Goal: Task Accomplishment & Management: Complete application form

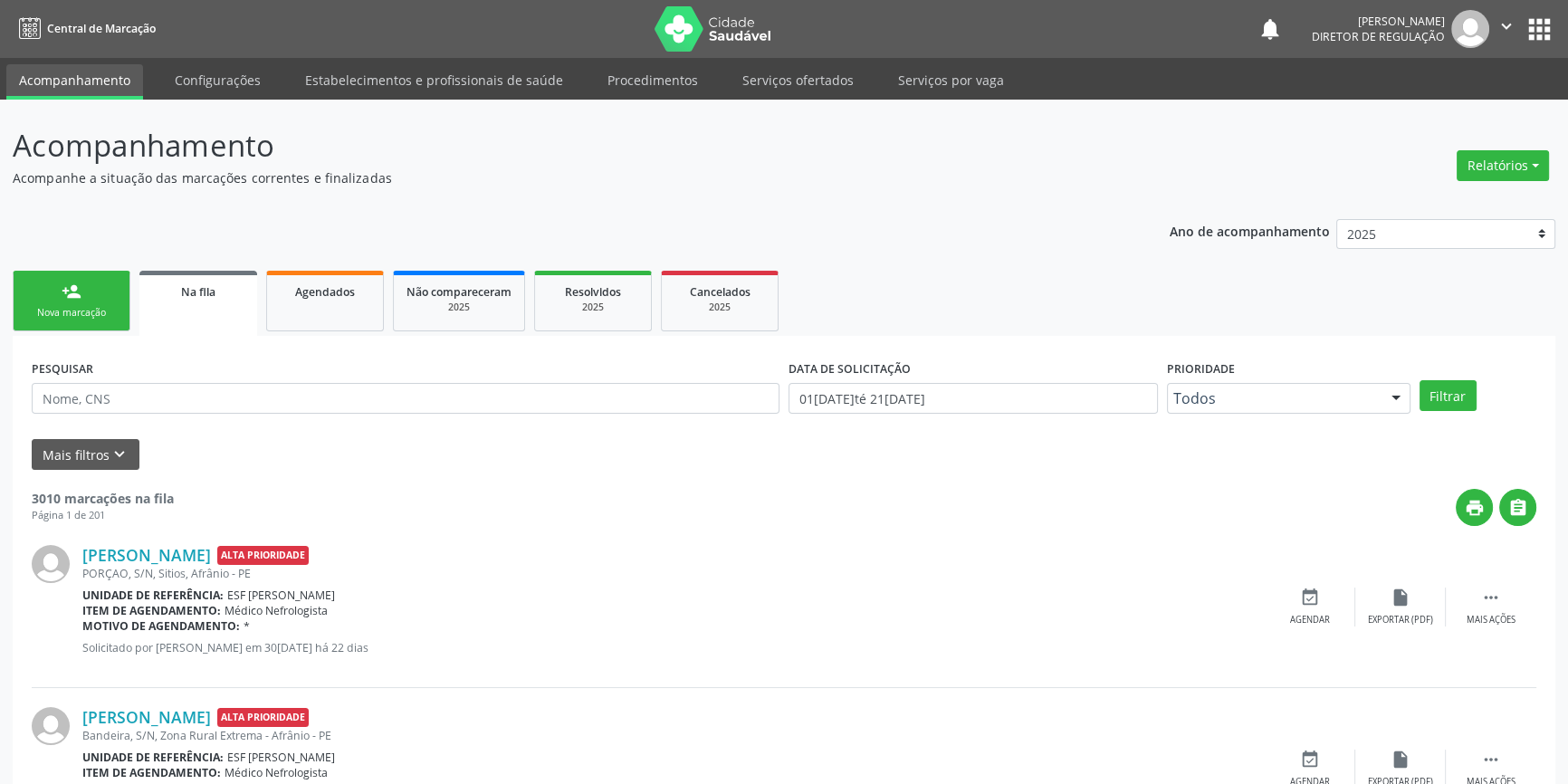
click at [108, 312] on div "Nova marcação" at bounding box center [72, 312] width 91 height 13
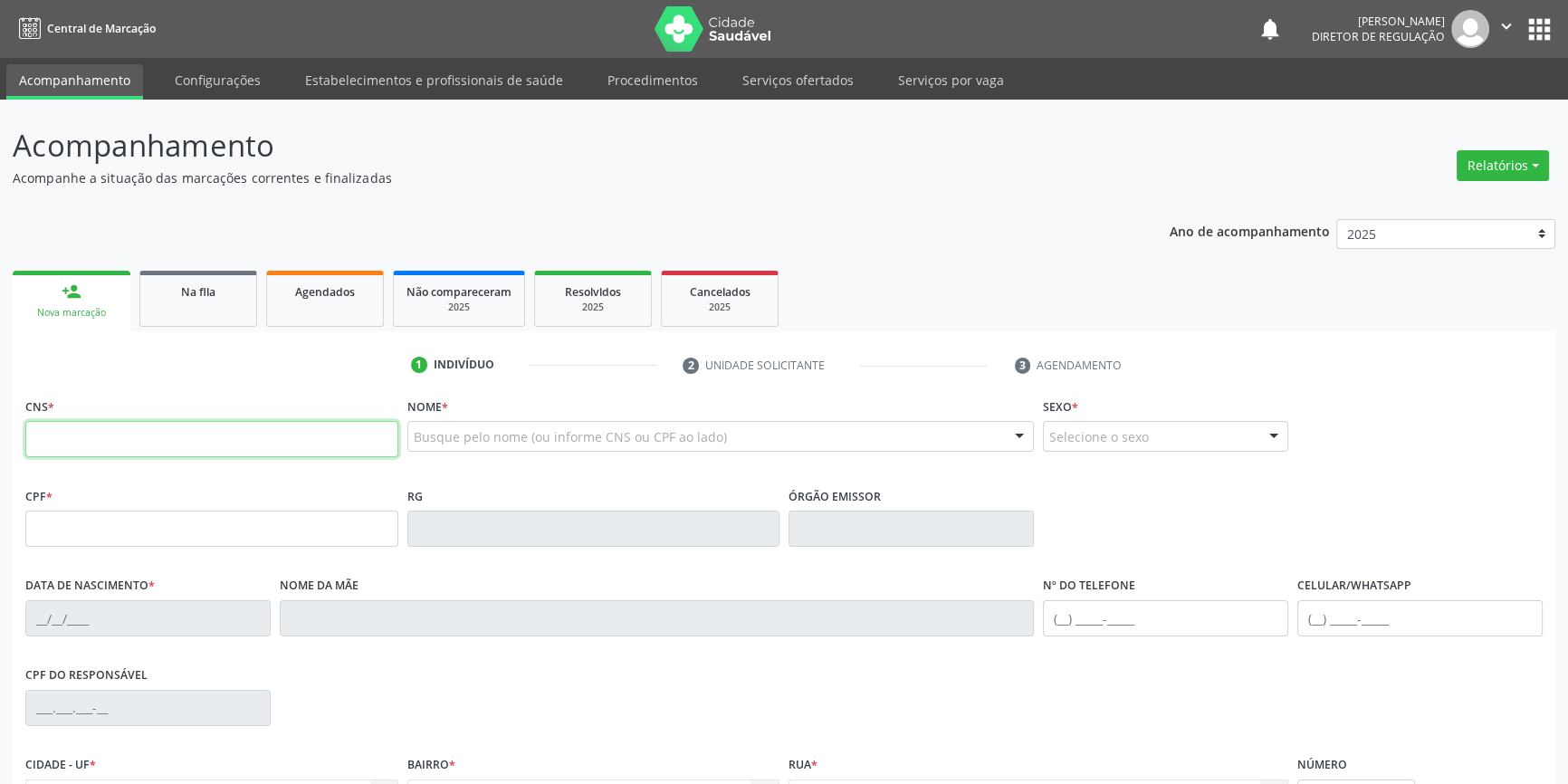
click at [135, 431] on input "text" at bounding box center [212, 439] width 373 height 36
type input "709 8050 0012 8894"
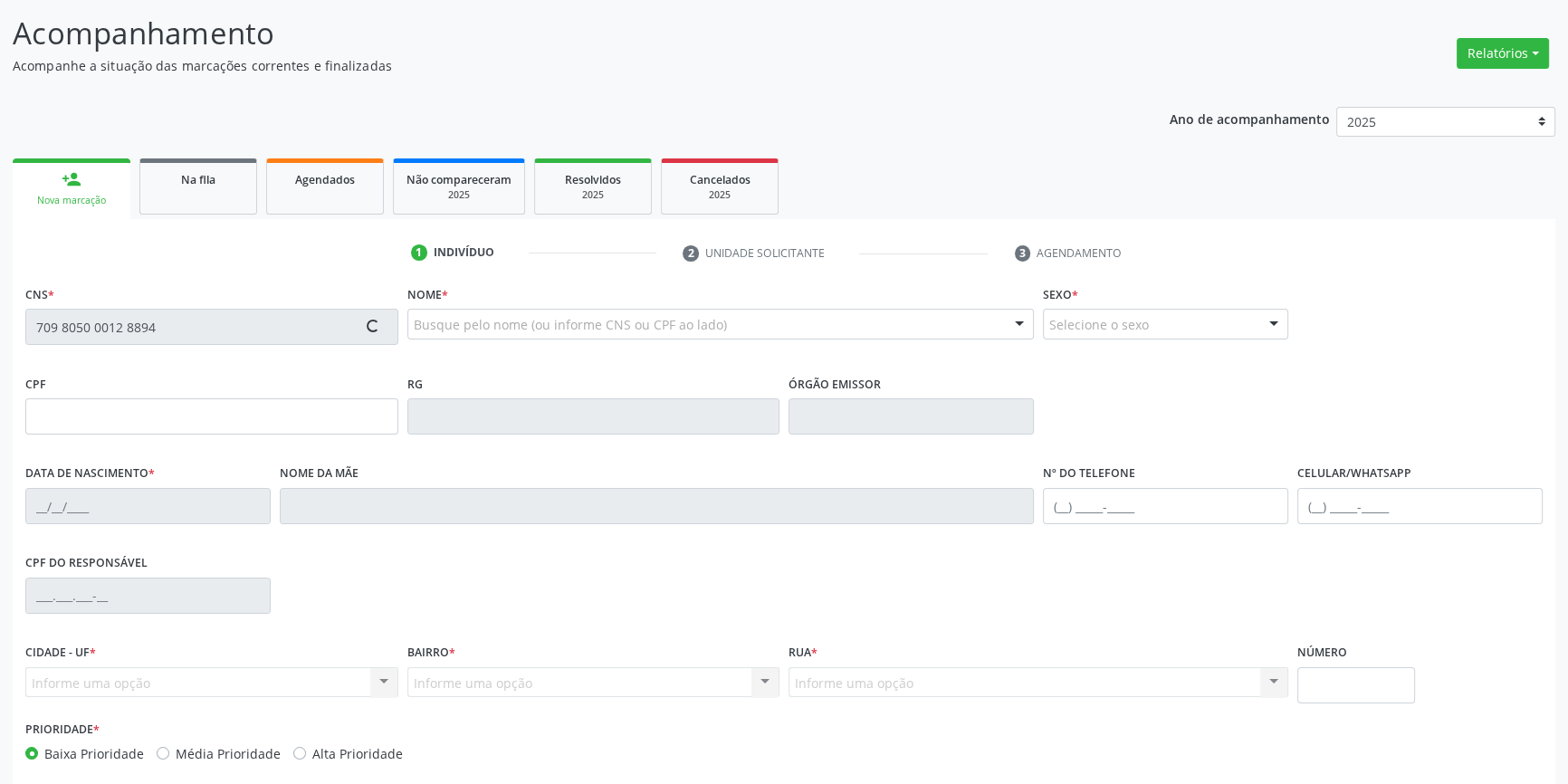
scroll to position [196, 0]
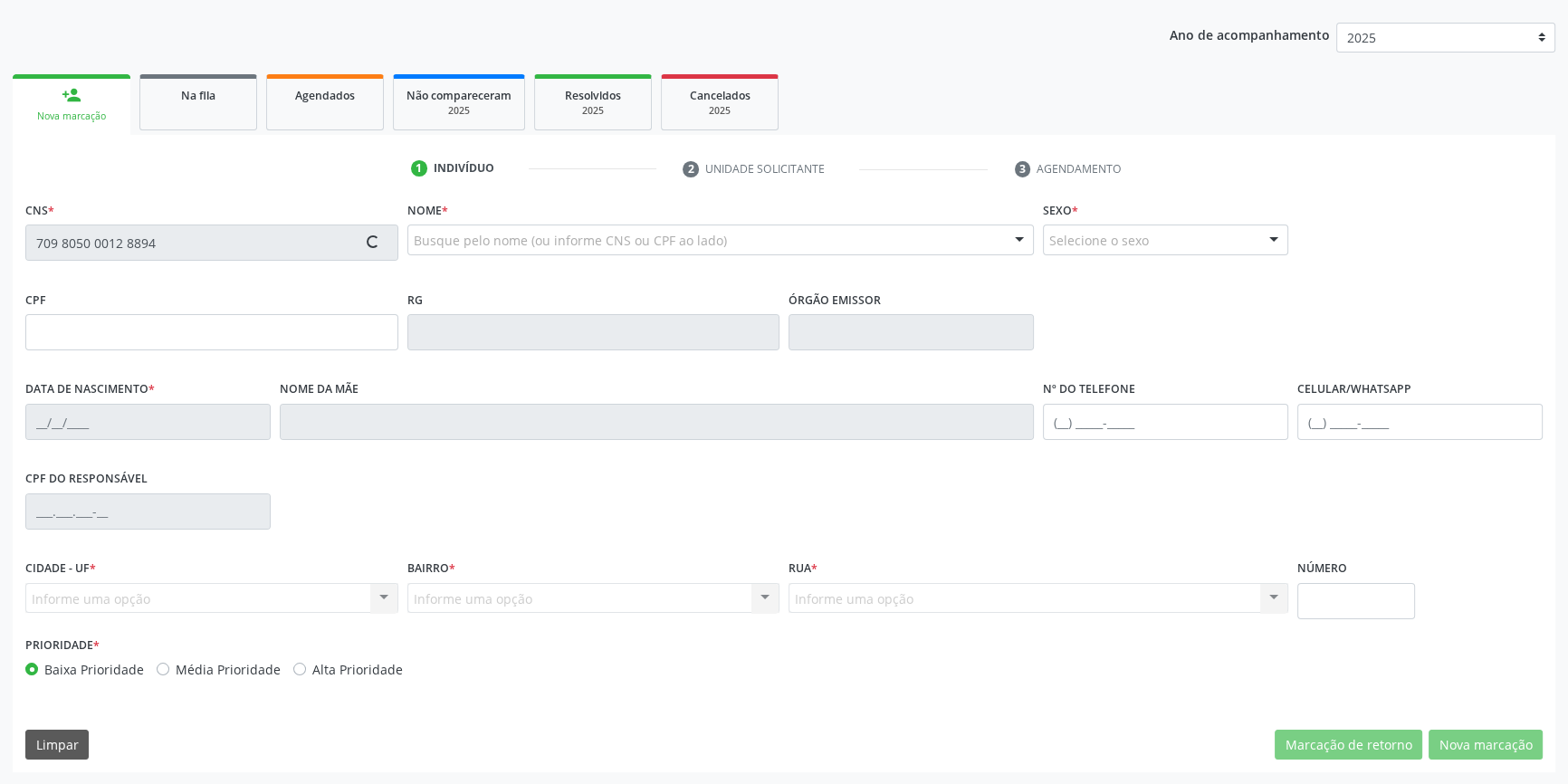
type input "027.216.474-74"
type input "29/12/1979"
type input "Leandrina Marques Rodrigues"
type input "(87) 98841-6086"
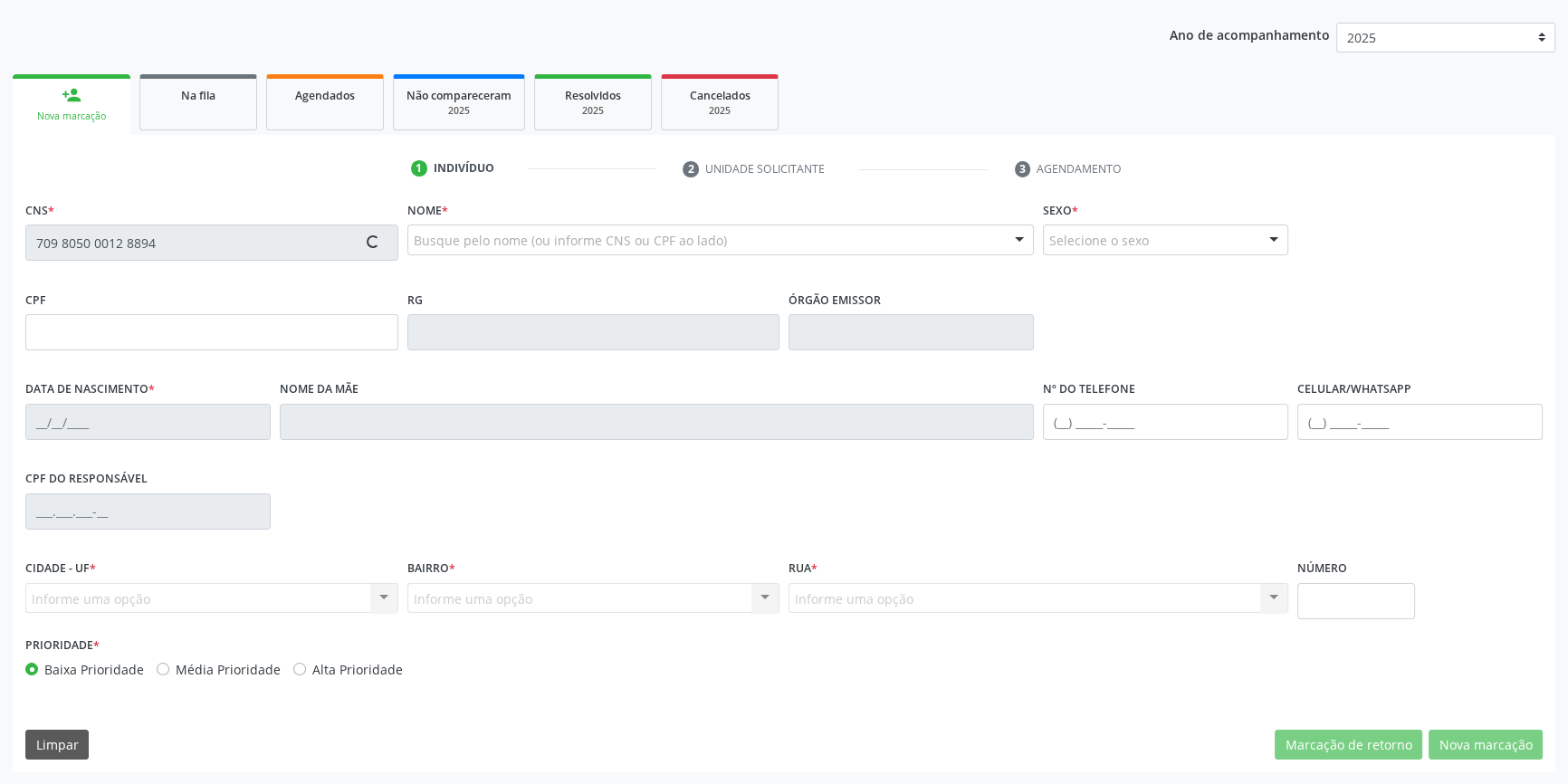
type input "023.607.834-83"
type input "4"
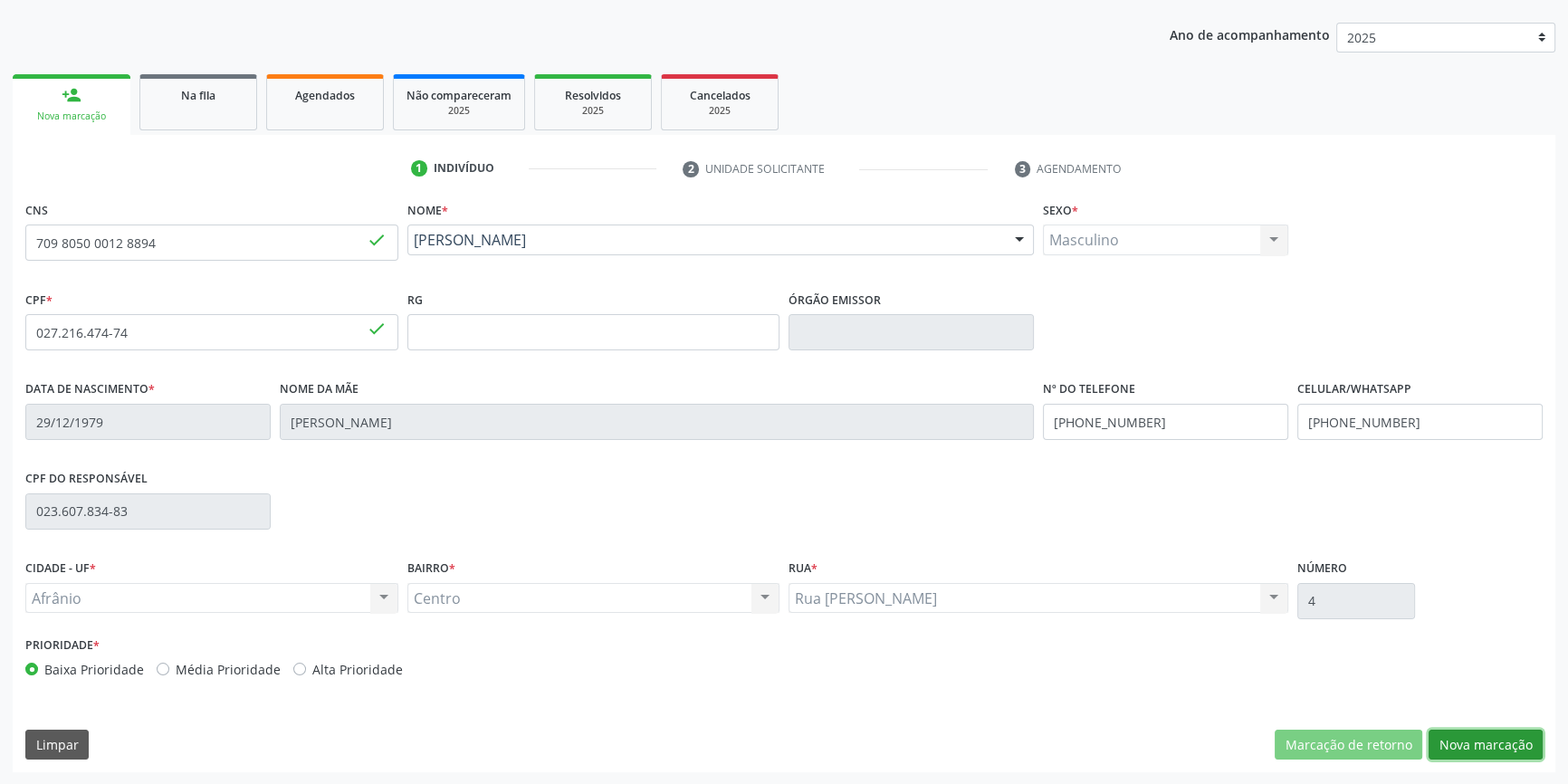
click at [1493, 739] on button "Nova marcação" at bounding box center [1486, 745] width 114 height 31
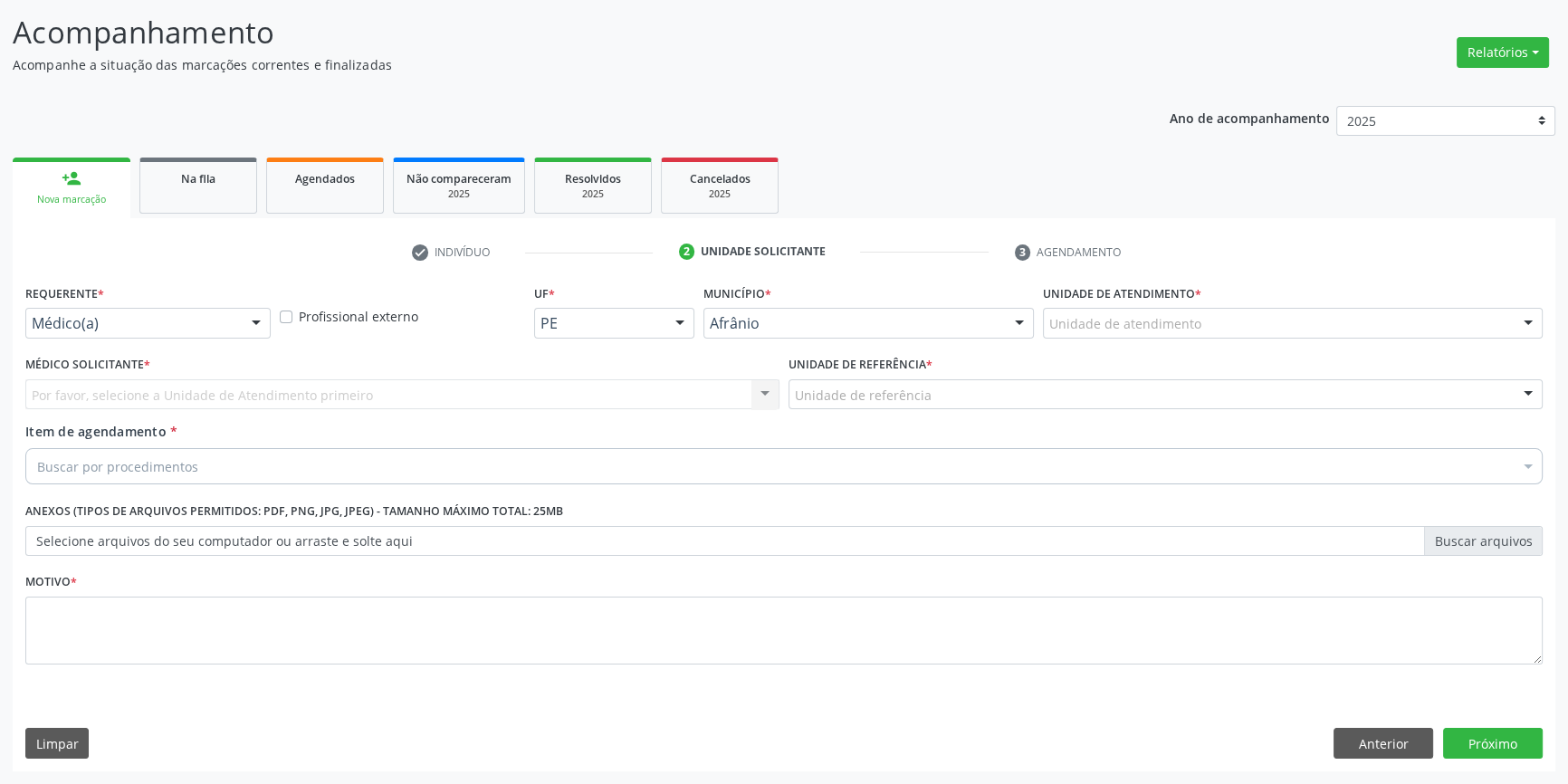
scroll to position [112, 0]
click at [1204, 339] on div "Unidade de atendimento * Unidade de atendimento Academia da Saude de Afranio Ac…" at bounding box center [1292, 316] width 508 height 71
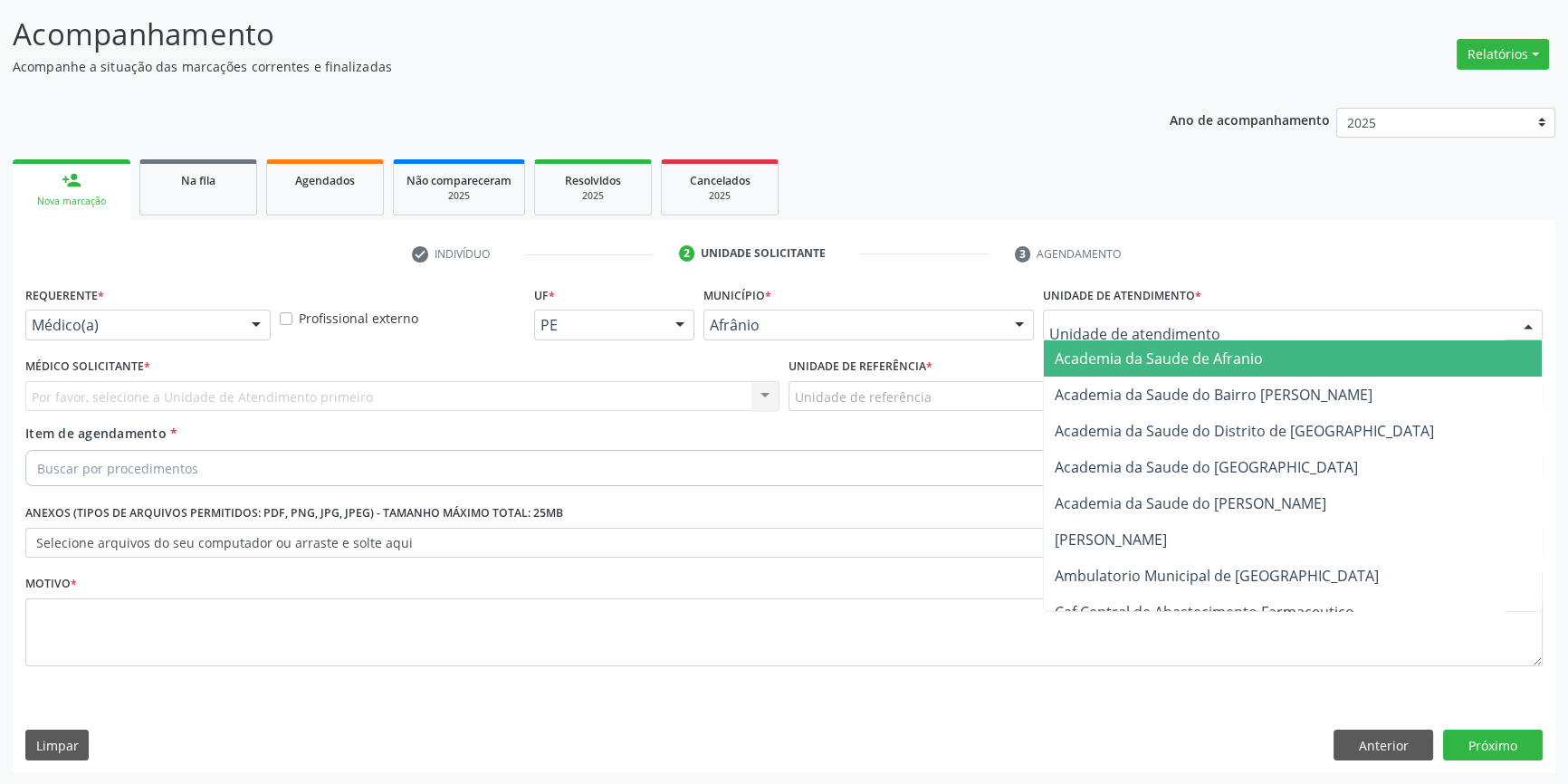
click at [1203, 332] on div at bounding box center [1292, 325] width 500 height 31
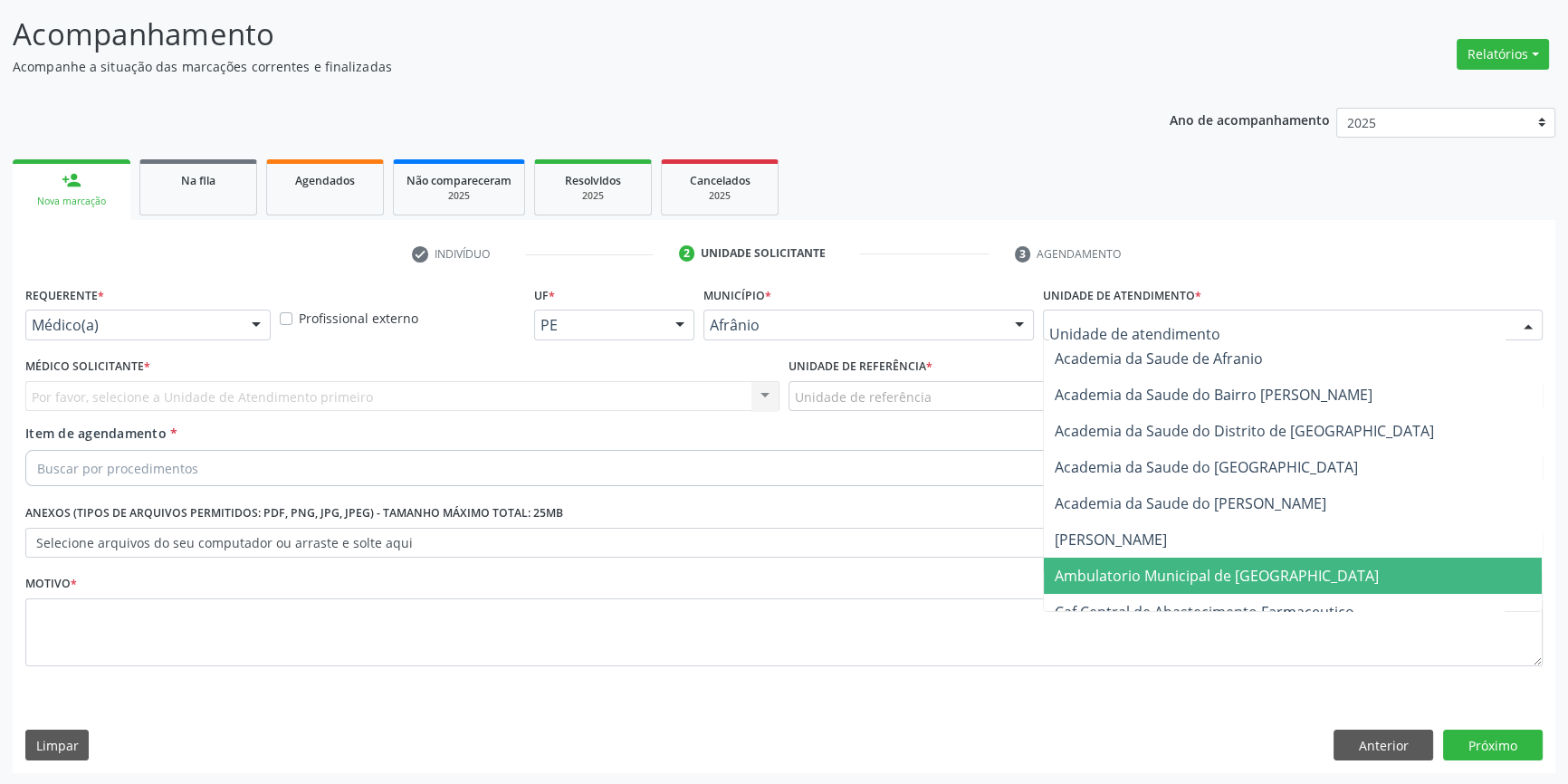
drag, startPoint x: 1191, startPoint y: 576, endPoint x: 975, endPoint y: 452, distance: 249.1
click at [1186, 574] on span "Ambulatorio Municipal de [GEOGRAPHIC_DATA]" at bounding box center [1217, 576] width 324 height 20
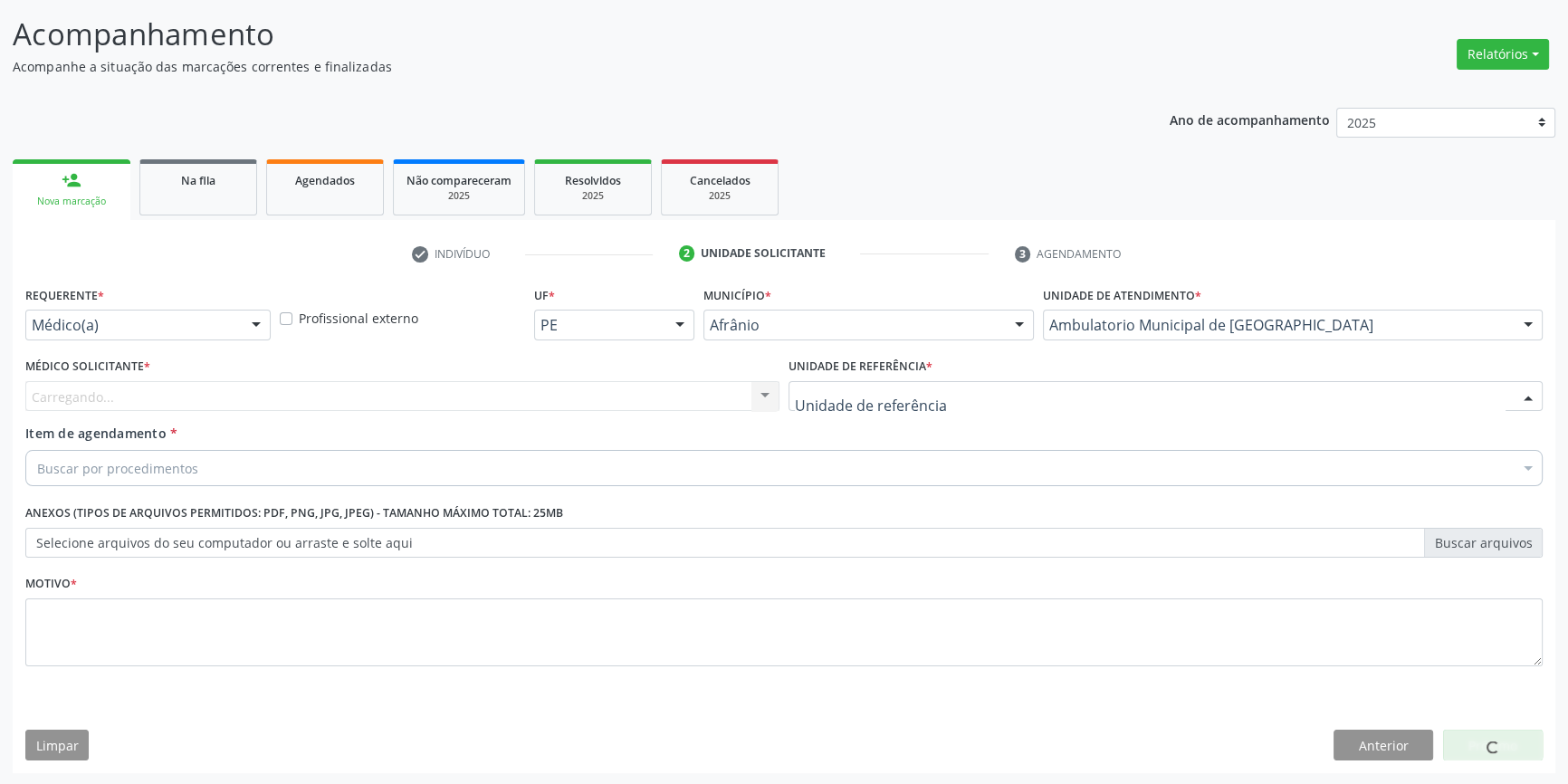
click at [935, 403] on div at bounding box center [1166, 397] width 754 height 31
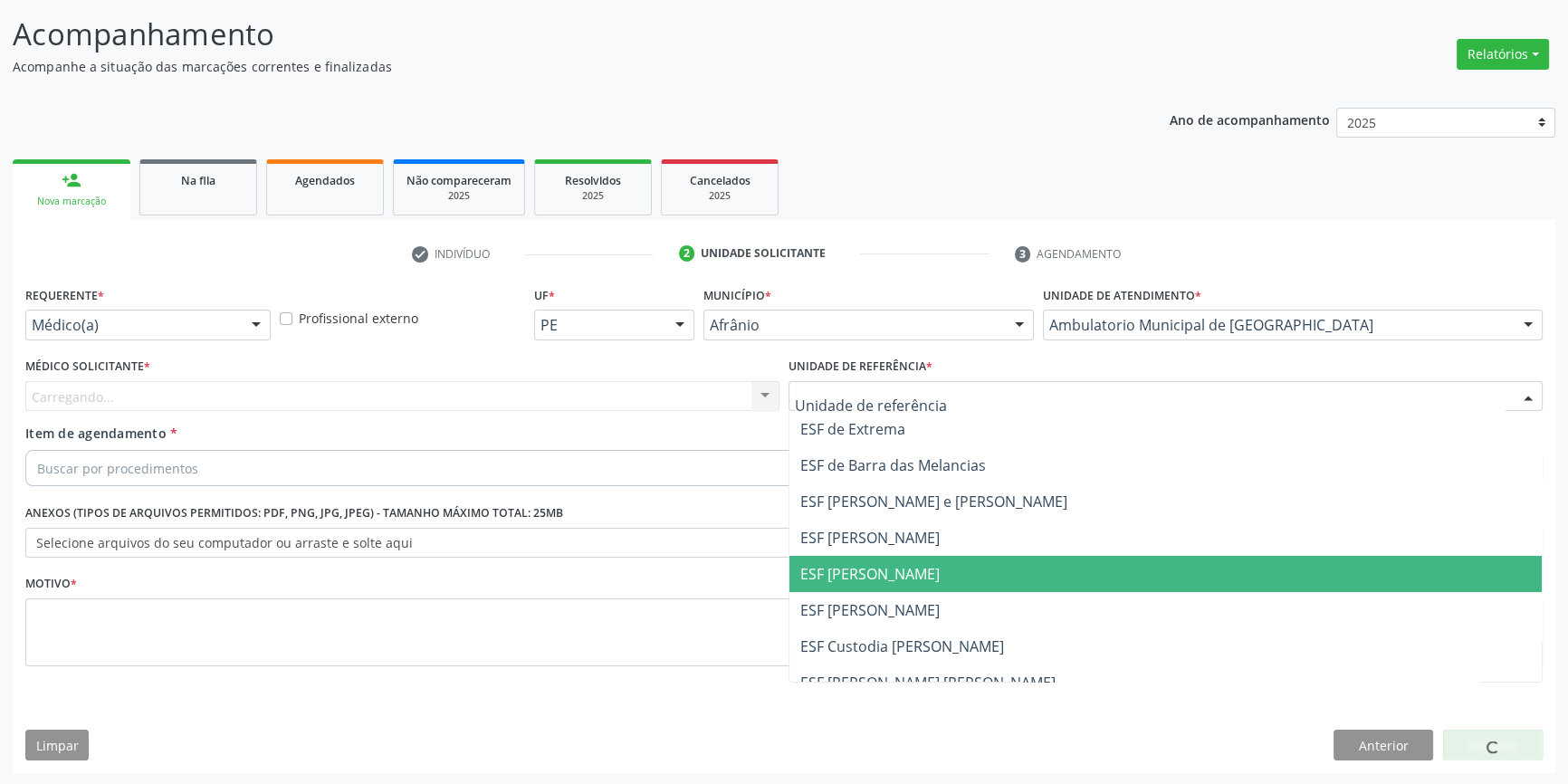
click at [903, 564] on span "ESF [PERSON_NAME]" at bounding box center [869, 574] width 139 height 20
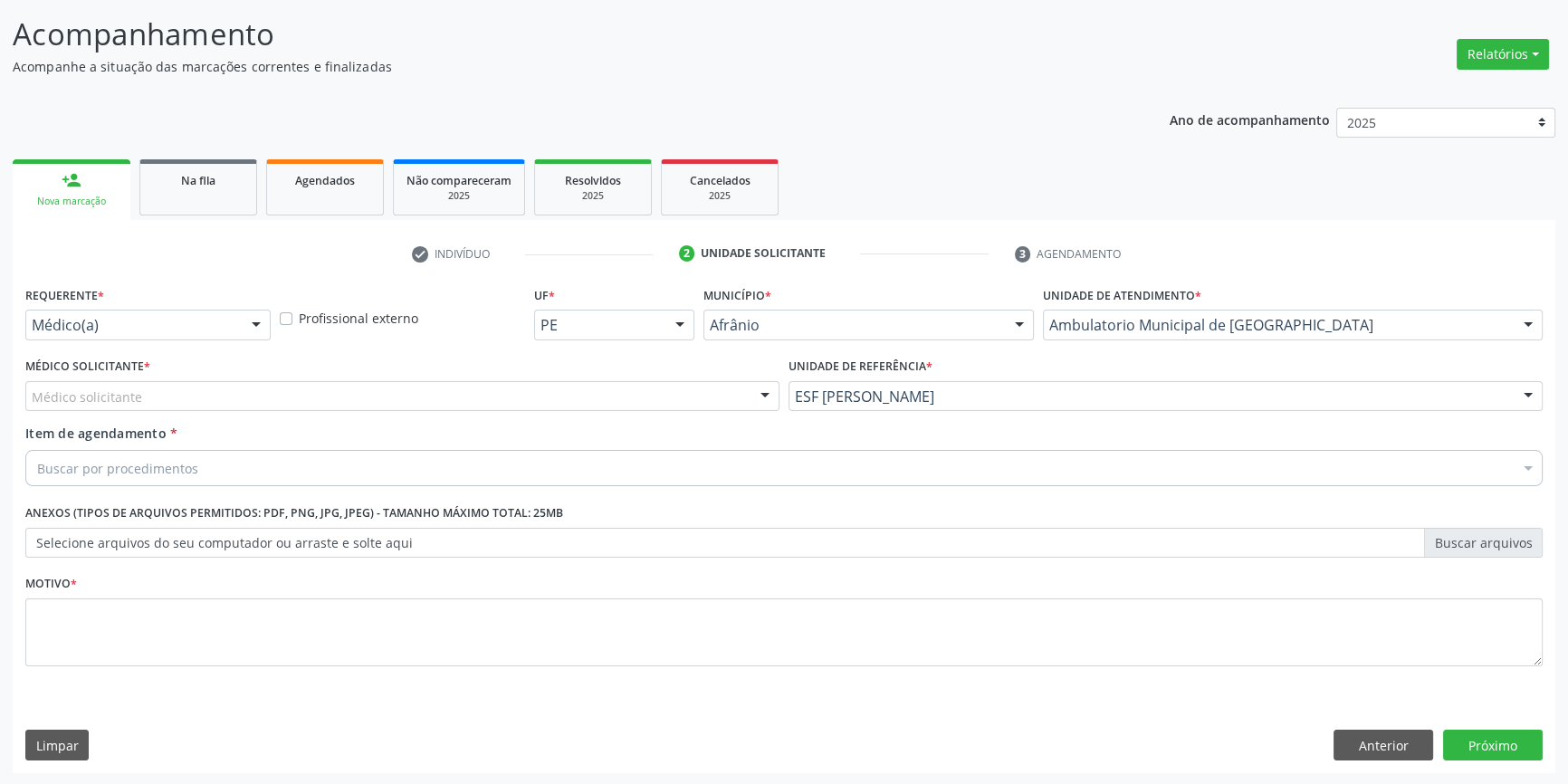
click at [631, 392] on div "Médico solicitante" at bounding box center [402, 397] width 754 height 31
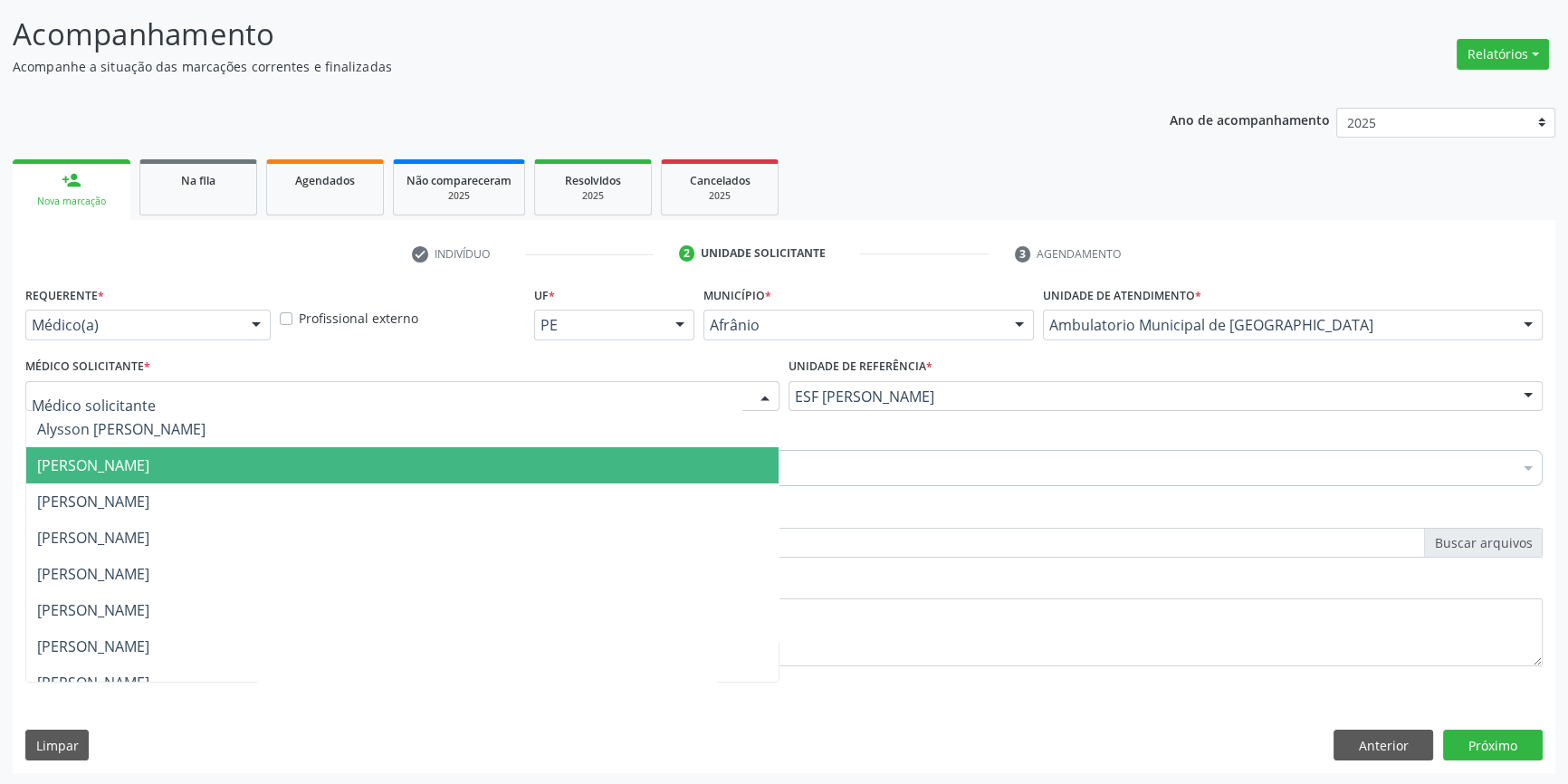
click at [270, 454] on span "[PERSON_NAME]" at bounding box center [402, 465] width 753 height 36
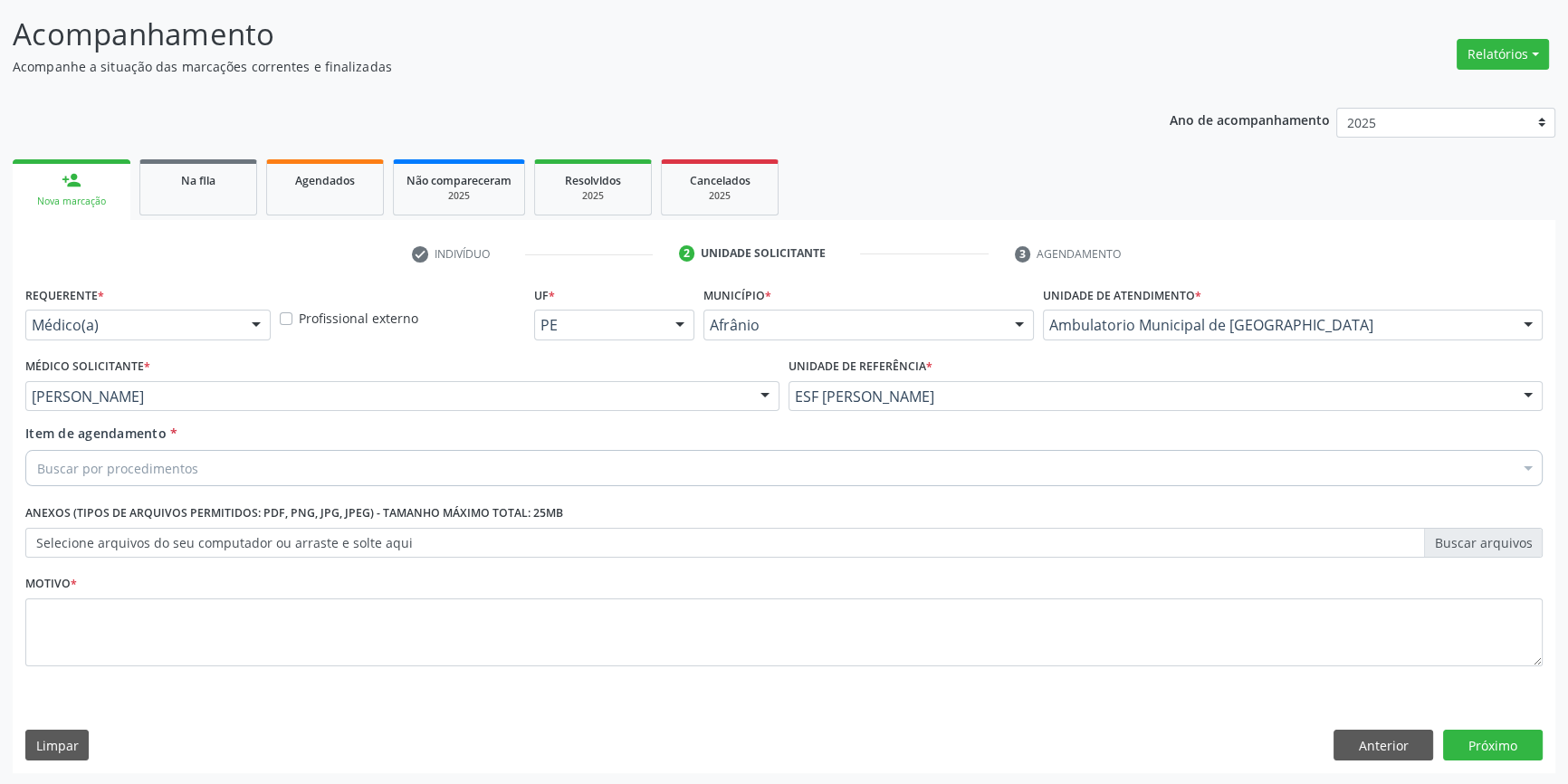
click at [270, 469] on div "Buscar por procedimentos" at bounding box center [784, 468] width 1517 height 36
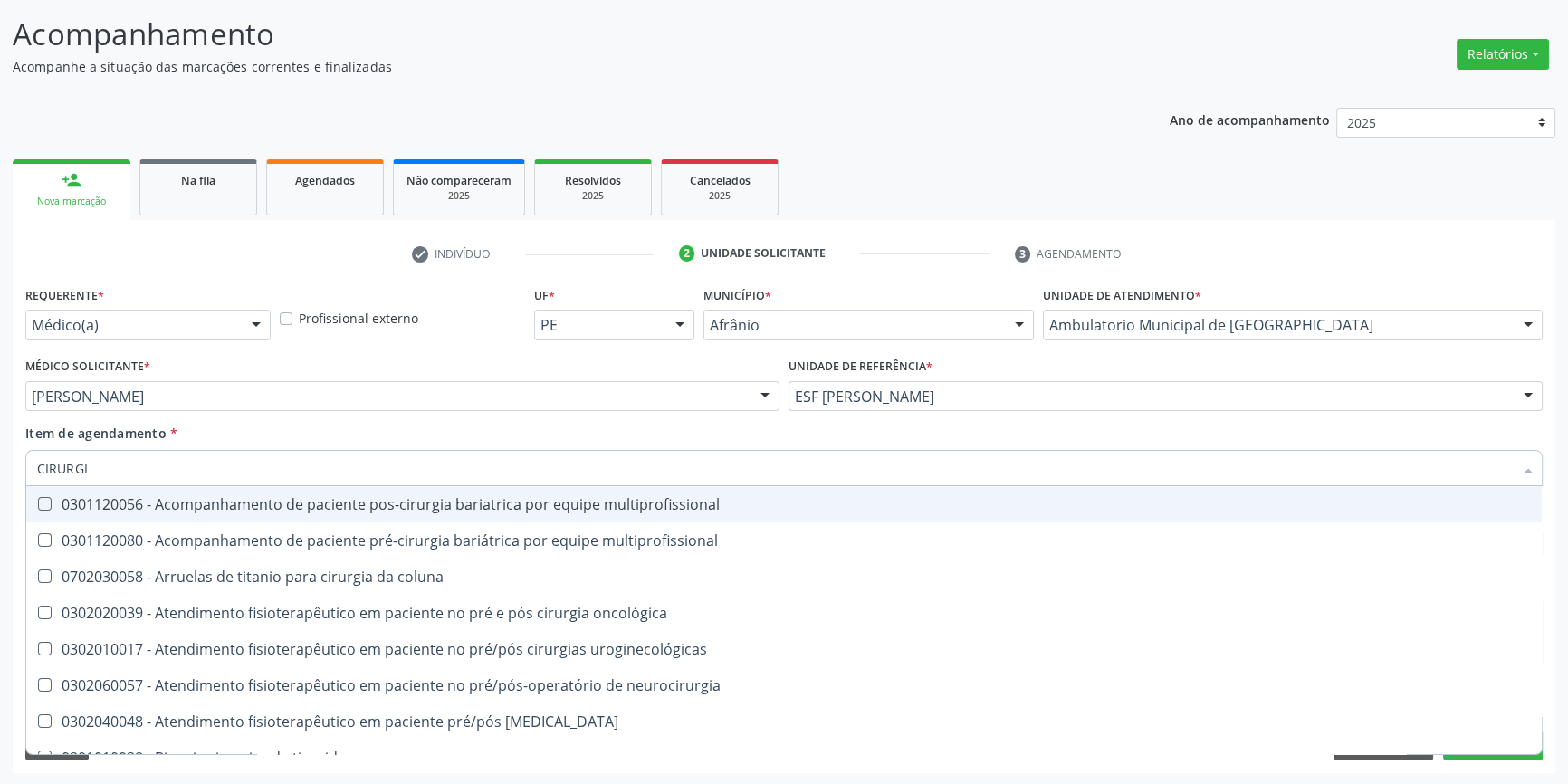
type input "CIRURGIÃ"
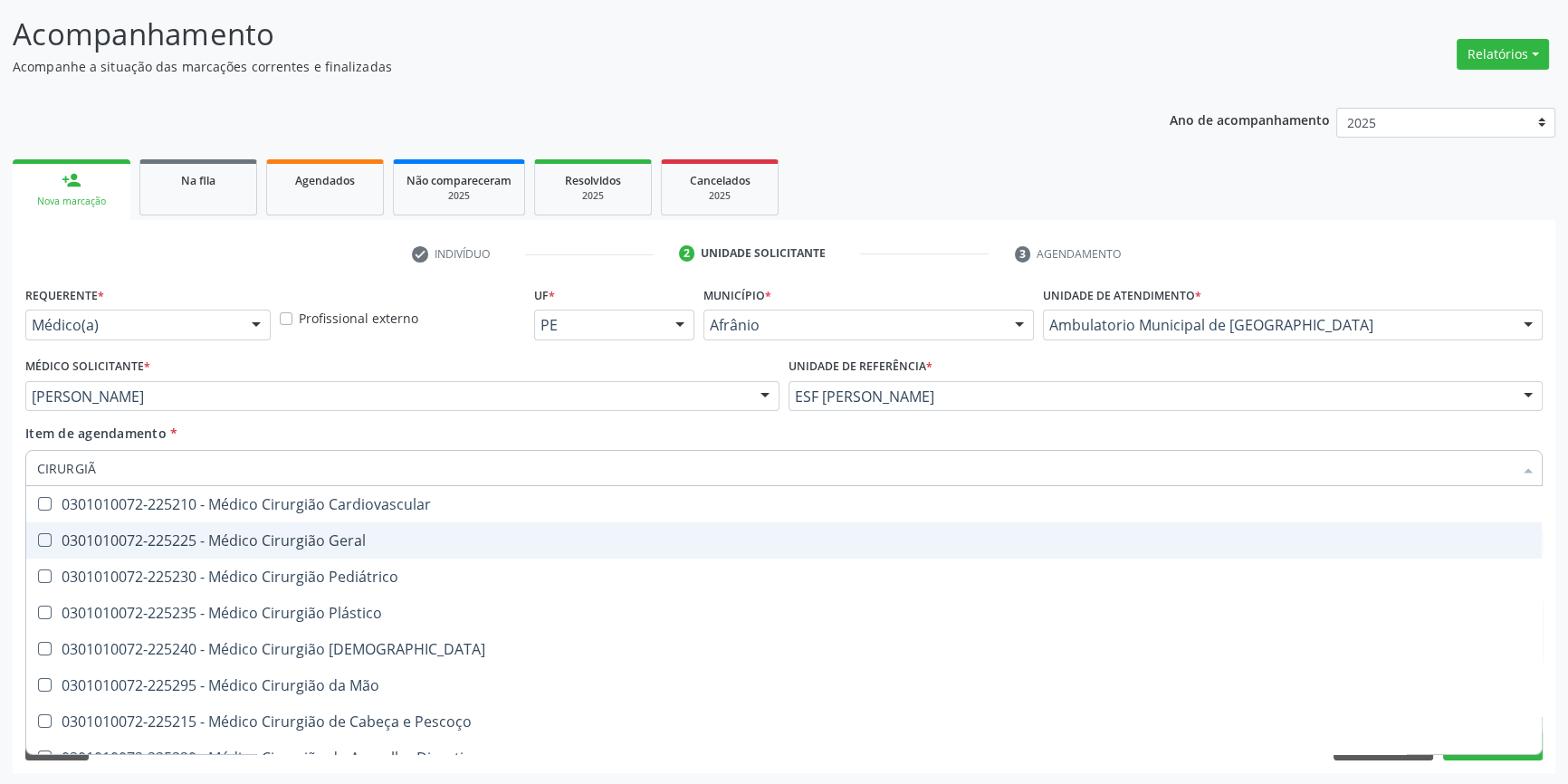
click at [287, 547] on div "0301010072-225225 - Médico Cirurgião Geral" at bounding box center [784, 540] width 1494 height 14
checkbox Geral "true"
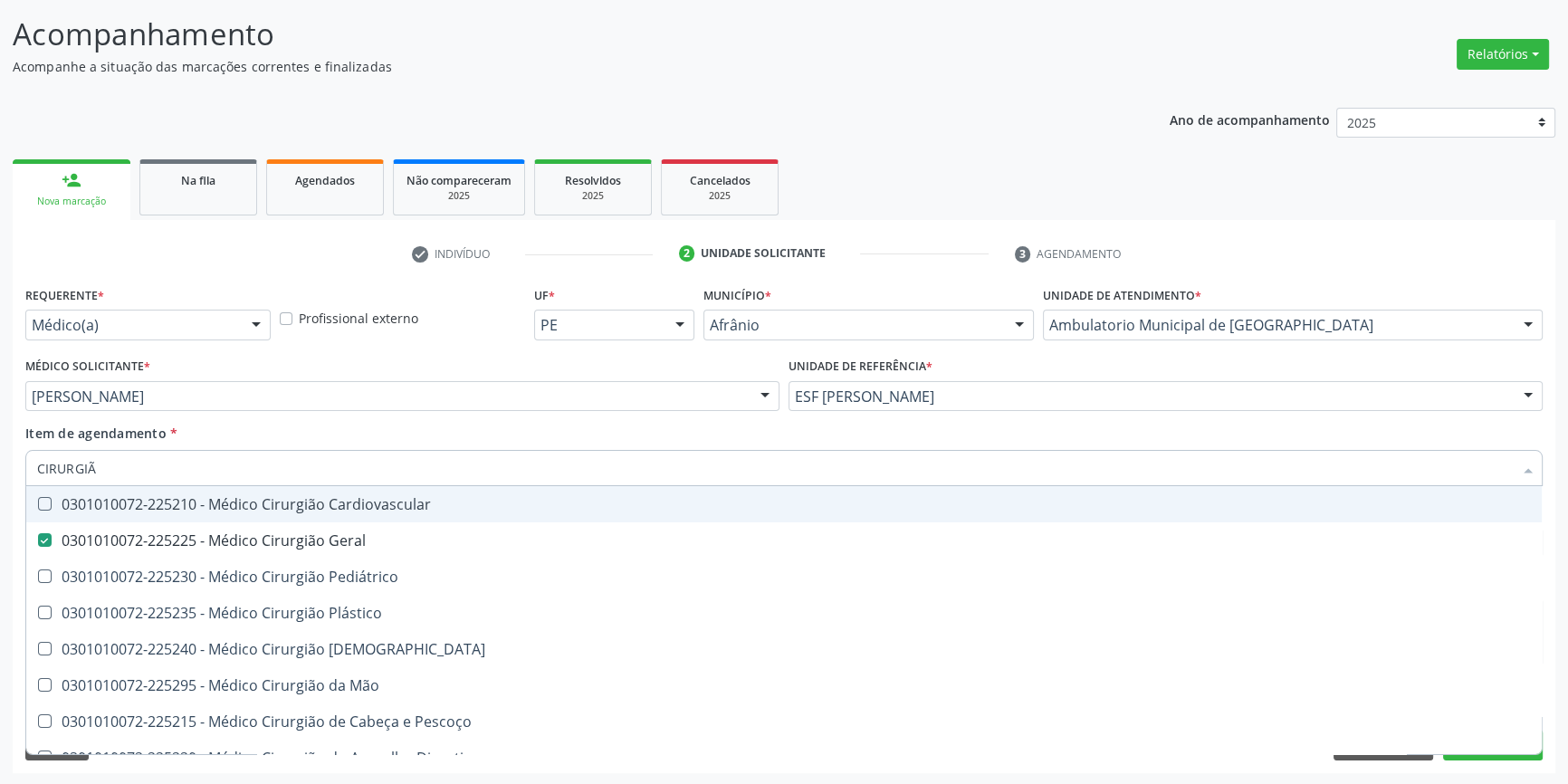
click at [280, 418] on div "Médico Solicitante * Bruno Saraiva Bezerra Medrado Alysson Rodrigo Ferreira Cav…" at bounding box center [402, 388] width 763 height 71
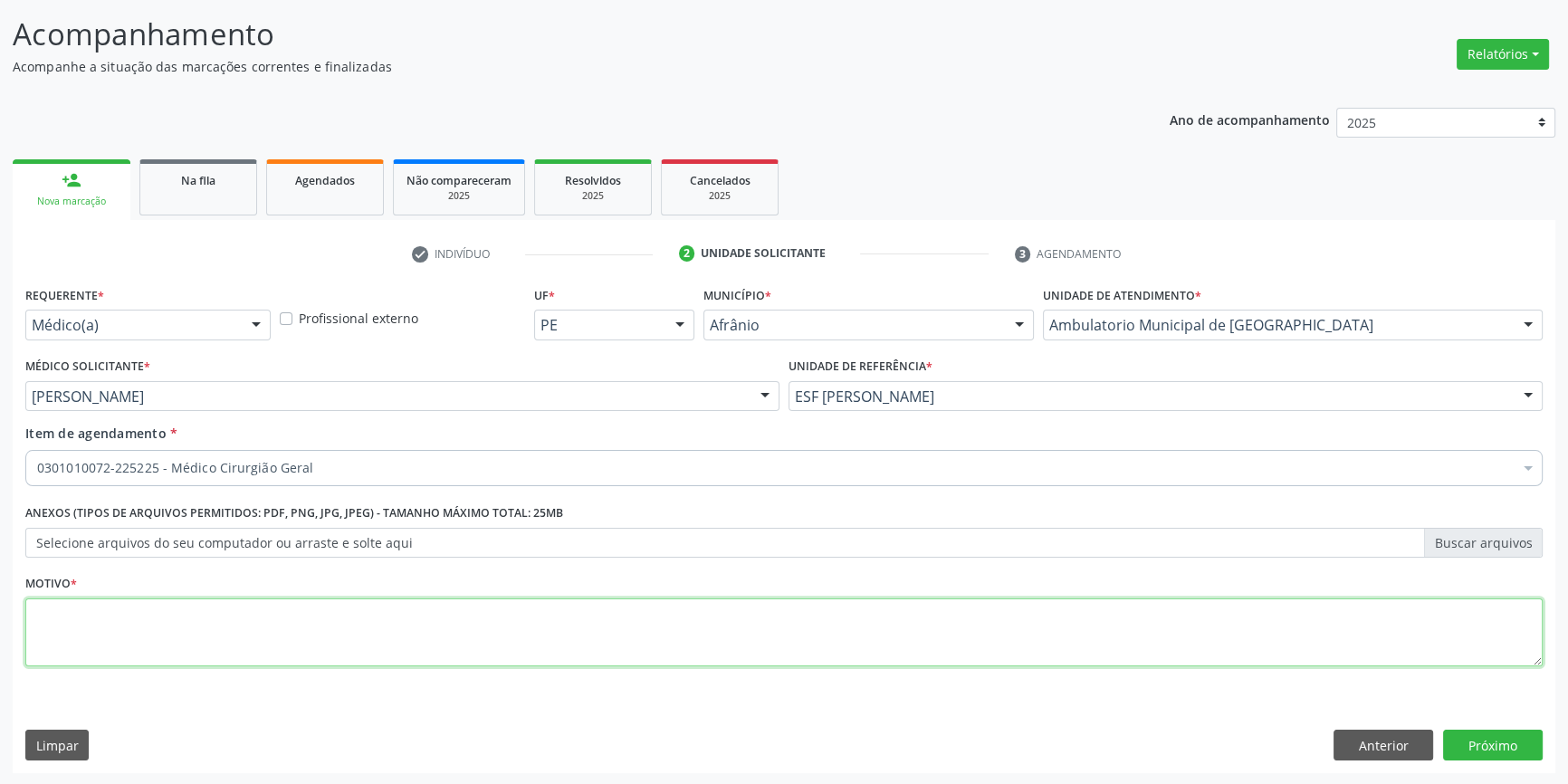
click at [220, 617] on textarea at bounding box center [784, 633] width 1517 height 69
type textarea "POLIPOS NA VESIC"
